Goal: Connect with others: Participate in discussion

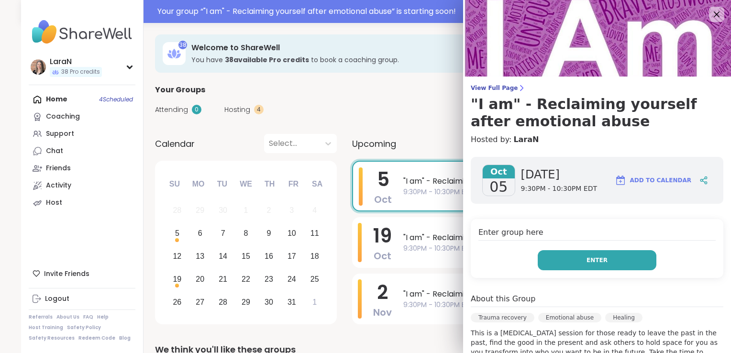
click at [604, 263] on button "Enter" at bounding box center [597, 260] width 119 height 20
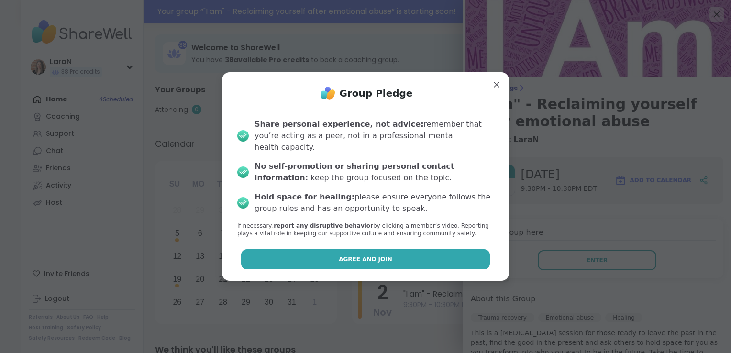
click at [457, 258] on button "Agree and Join" at bounding box center [365, 259] width 249 height 20
